Goal: Navigation & Orientation: Find specific page/section

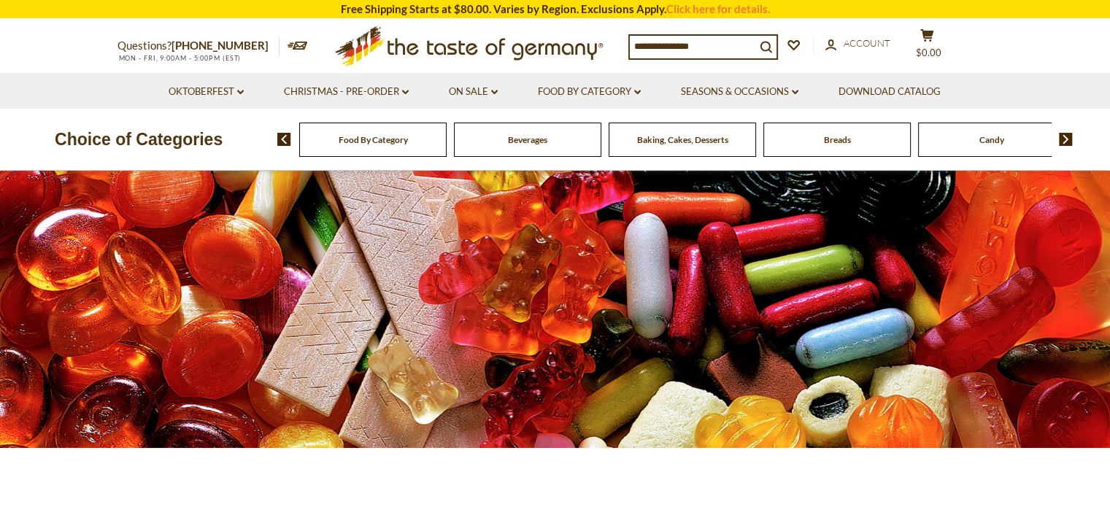
click at [447, 136] on div "Candy" at bounding box center [372, 140] width 147 height 34
click at [993, 136] on span "Candy" at bounding box center [991, 139] width 25 height 11
click at [1068, 143] on img at bounding box center [1066, 139] width 14 height 13
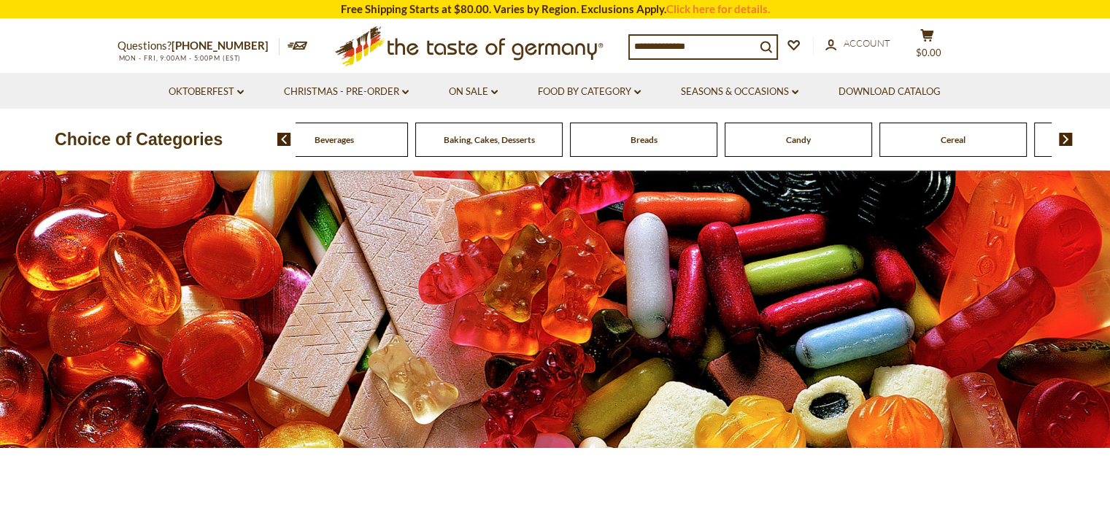
click at [1068, 143] on img at bounding box center [1066, 139] width 14 height 13
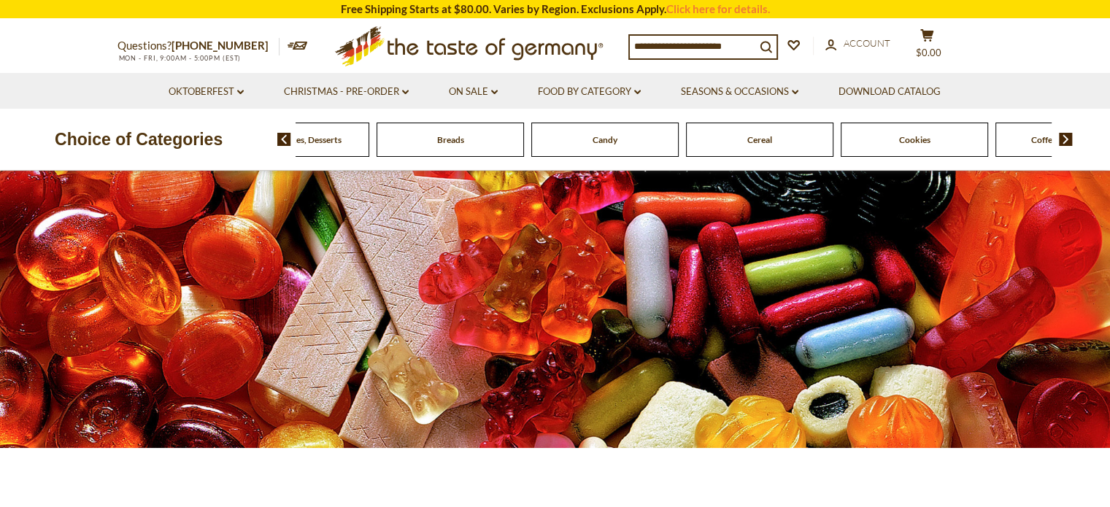
click at [1068, 143] on img at bounding box center [1066, 139] width 14 height 13
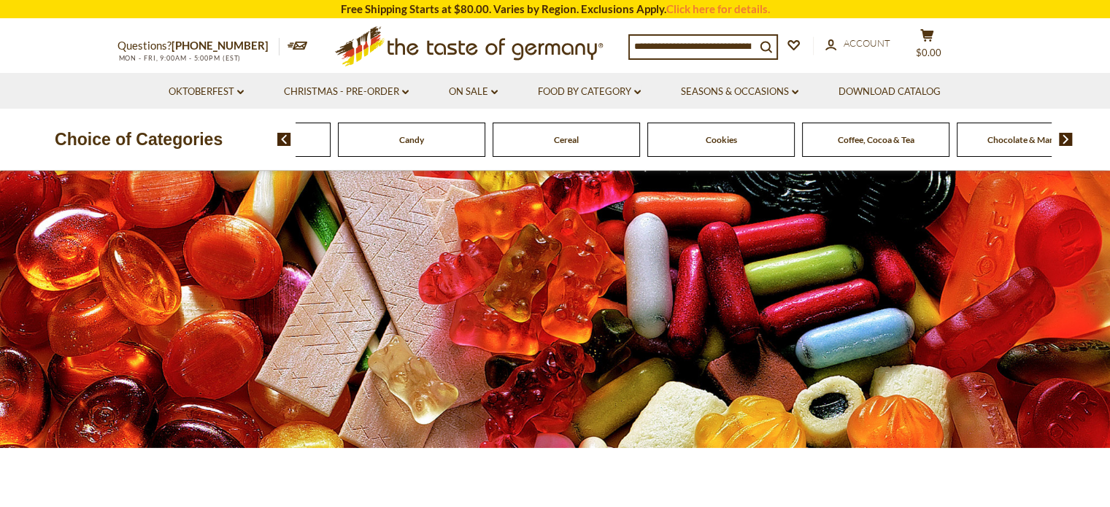
click at [1068, 143] on img at bounding box center [1066, 139] width 14 height 13
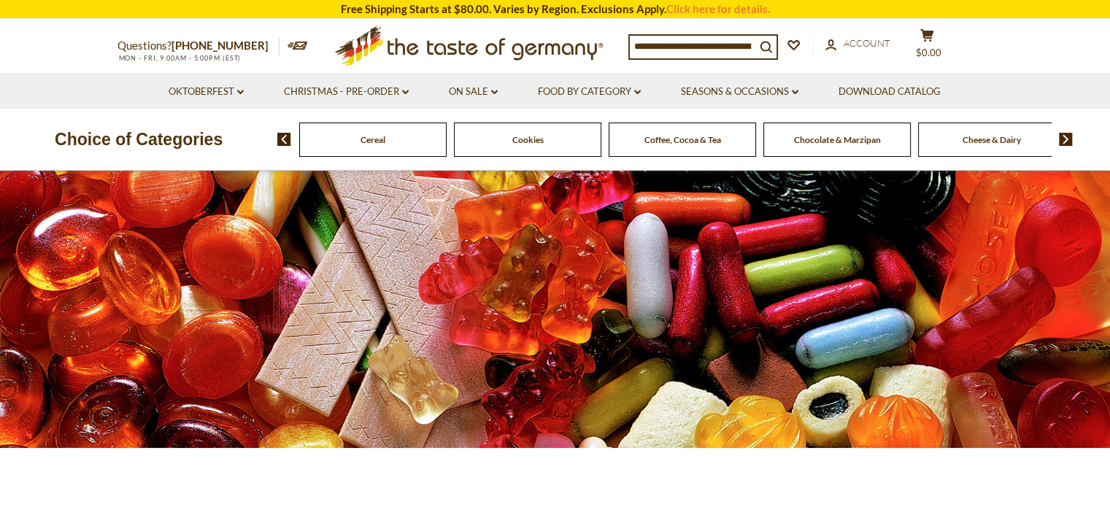
click at [1066, 139] on img at bounding box center [1066, 139] width 14 height 13
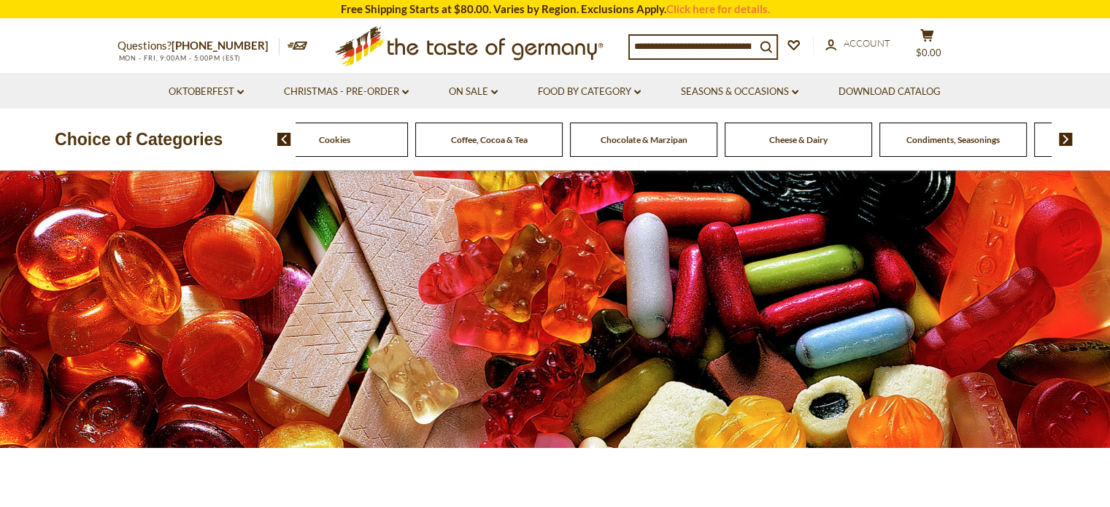
click at [1066, 139] on img at bounding box center [1066, 139] width 14 height 13
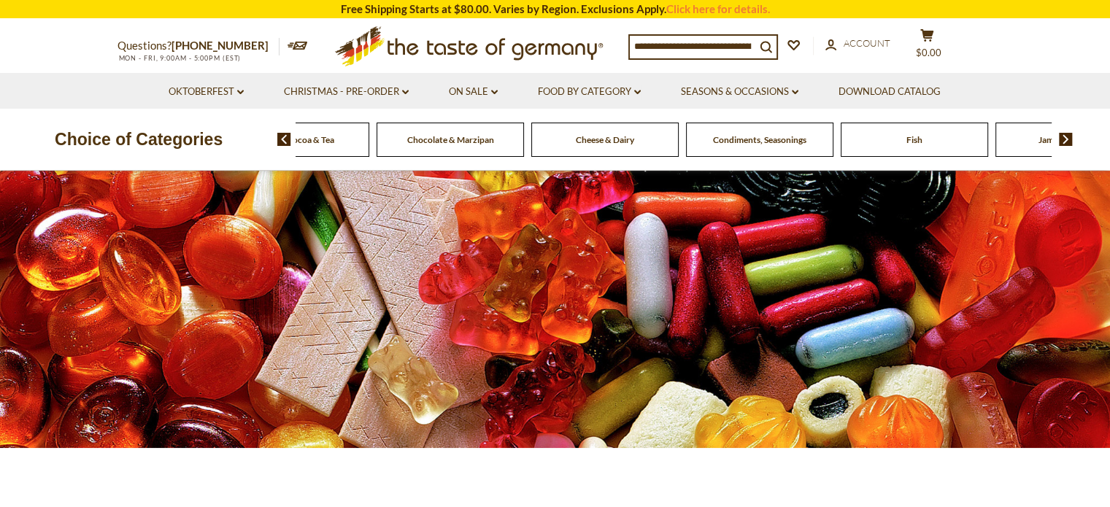
click at [801, 142] on span "Condiments, Seasonings" at bounding box center [759, 139] width 93 height 11
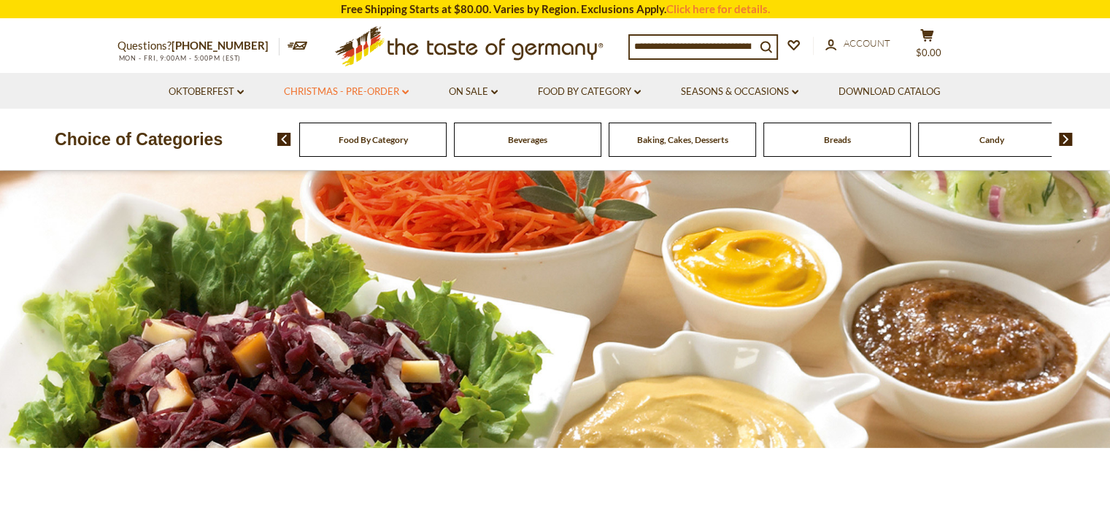
click at [403, 97] on link "Christmas - PRE-ORDER dropdown_arrow" at bounding box center [346, 92] width 125 height 16
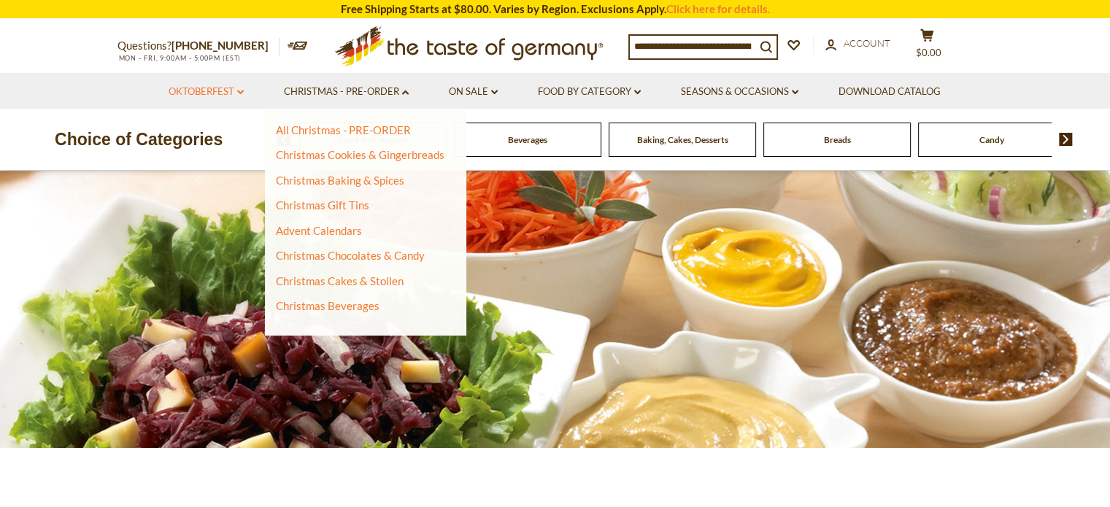
click at [237, 93] on icon "dropdown_arrow" at bounding box center [240, 92] width 7 height 5
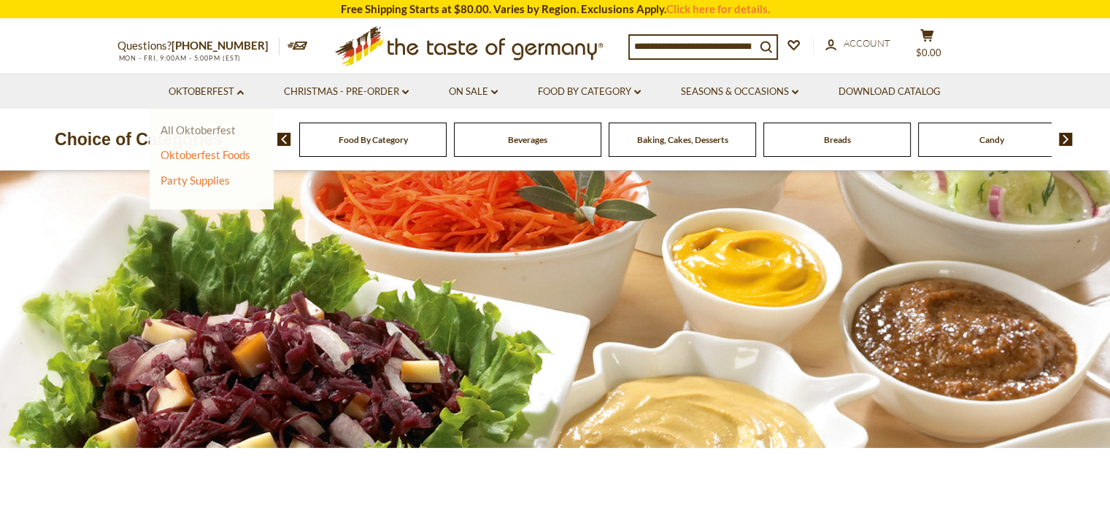
click at [214, 131] on link "All Oktoberfest" at bounding box center [198, 129] width 75 height 13
